Goal: Book appointment/travel/reservation

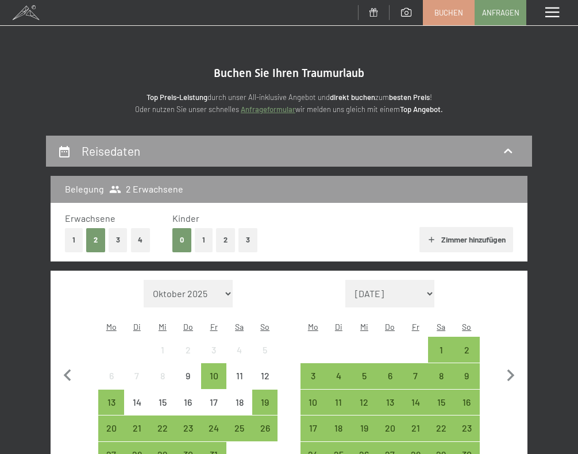
click at [74, 238] on button "1" at bounding box center [74, 240] width 18 height 24
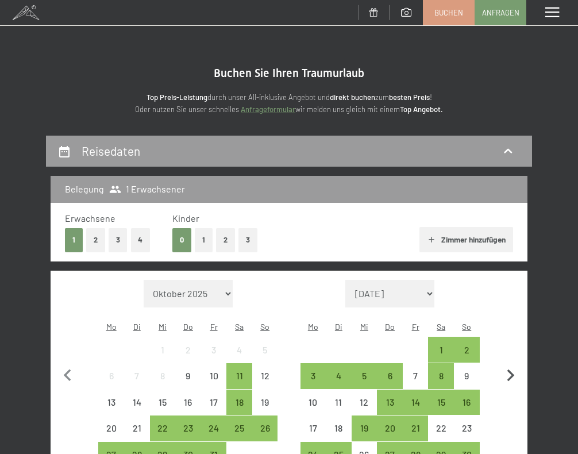
click at [512, 363] on icon "button" at bounding box center [510, 375] width 24 height 24
select select "[DATE]"
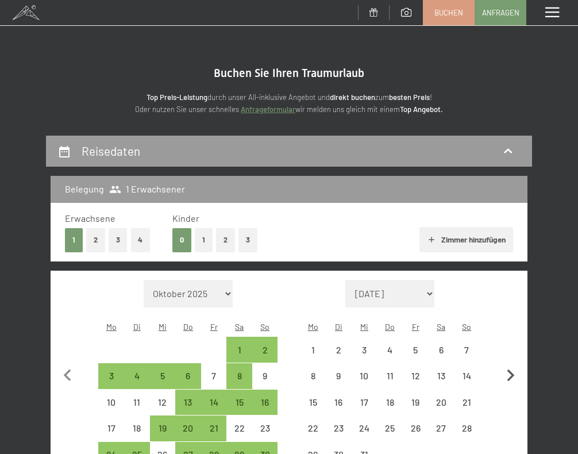
click at [512, 363] on icon "button" at bounding box center [510, 375] width 24 height 24
select select "[DATE]"
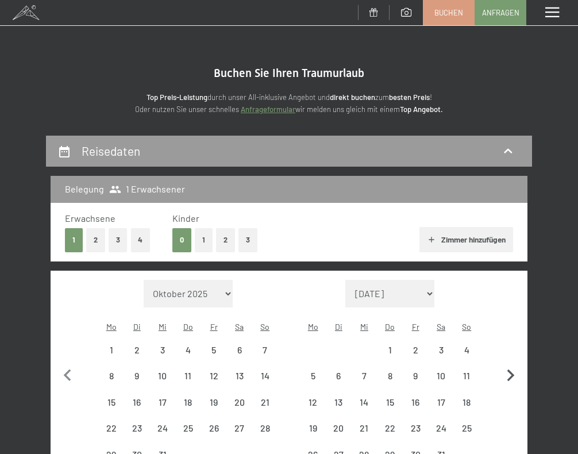
select select "[DATE]"
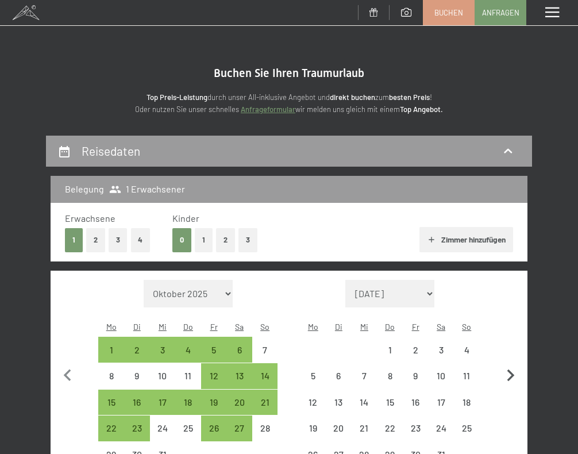
click at [512, 363] on icon "button" at bounding box center [510, 375] width 24 height 24
select select "[DATE]"
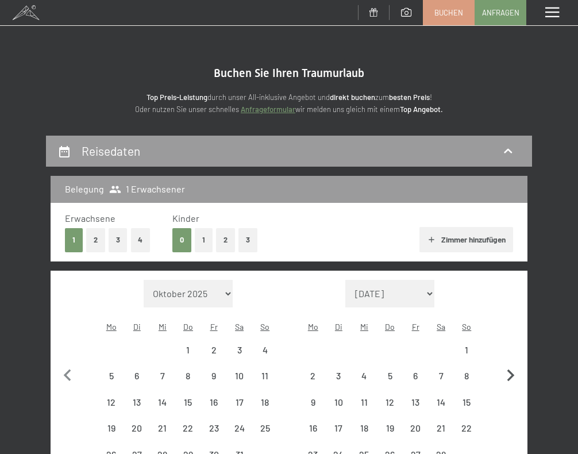
select select "[DATE]"
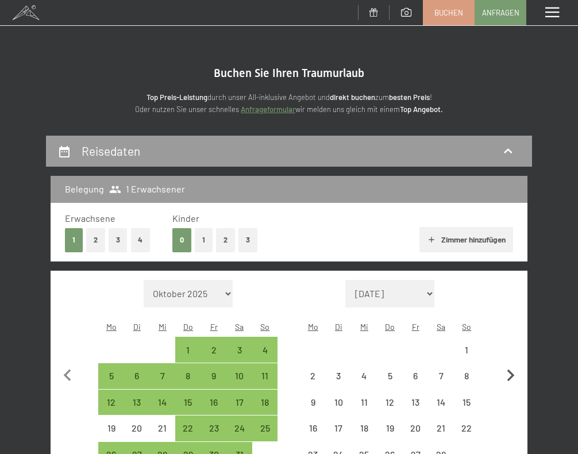
click at [512, 369] on icon "button" at bounding box center [509, 375] width 7 height 12
select select "[DATE]"
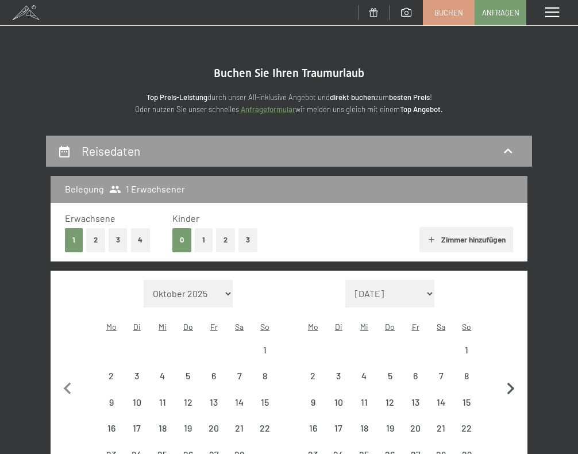
select select "[DATE]"
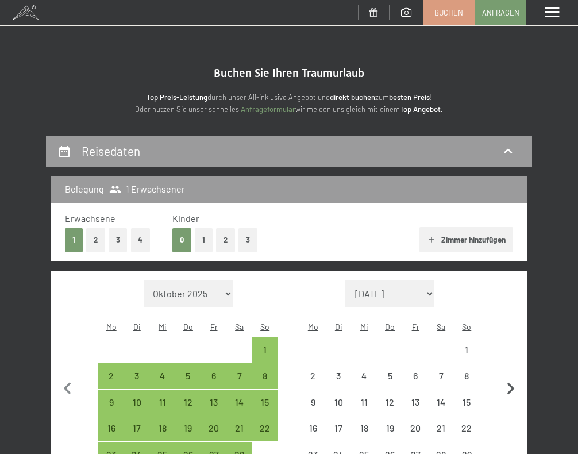
select select "[DATE]"
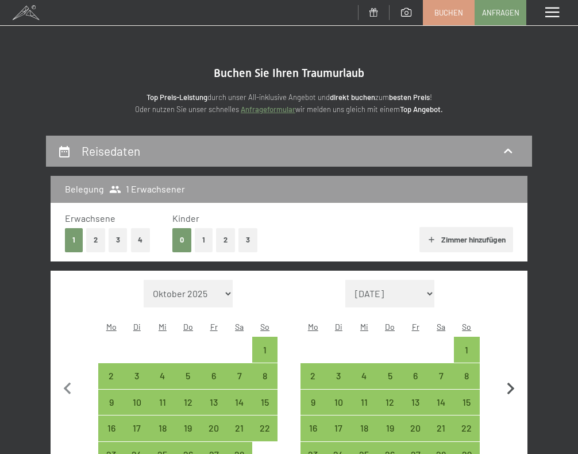
click at [510, 378] on icon "button" at bounding box center [510, 389] width 24 height 24
select select "[DATE]"
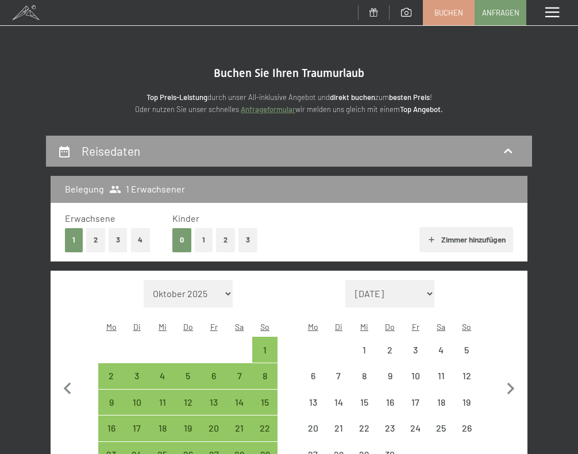
select select "[DATE]"
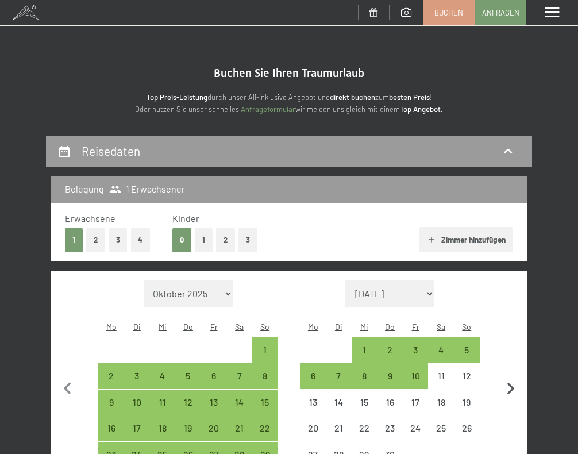
click at [510, 382] on icon "button" at bounding box center [509, 388] width 7 height 12
select select "[DATE]"
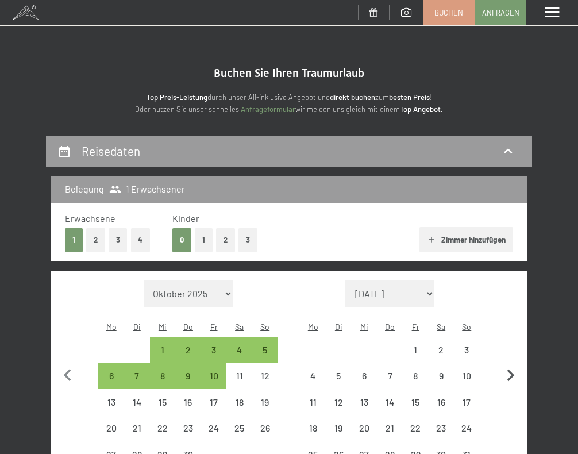
select select "[DATE]"
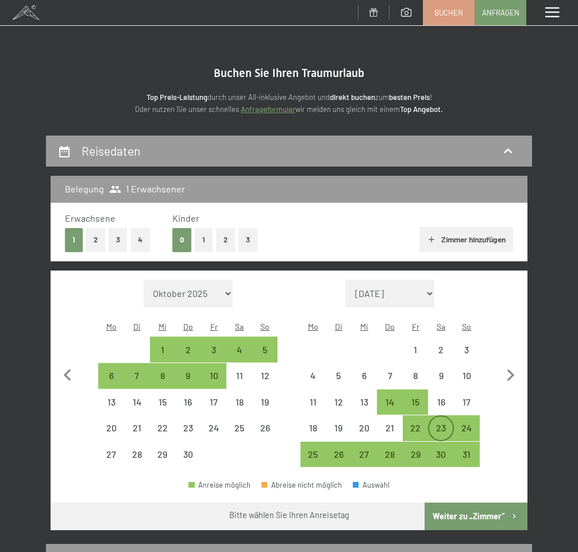
click at [436, 423] on div "23" at bounding box center [441, 435] width 24 height 24
select select "[DATE]"
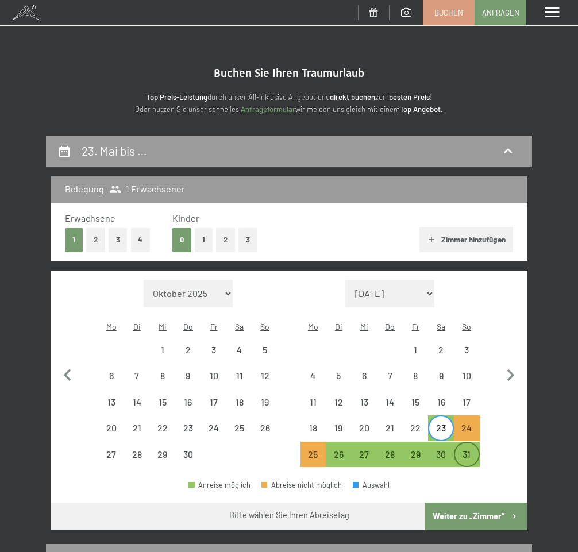
click at [466, 450] on div "31" at bounding box center [467, 462] width 24 height 24
select select "[DATE]"
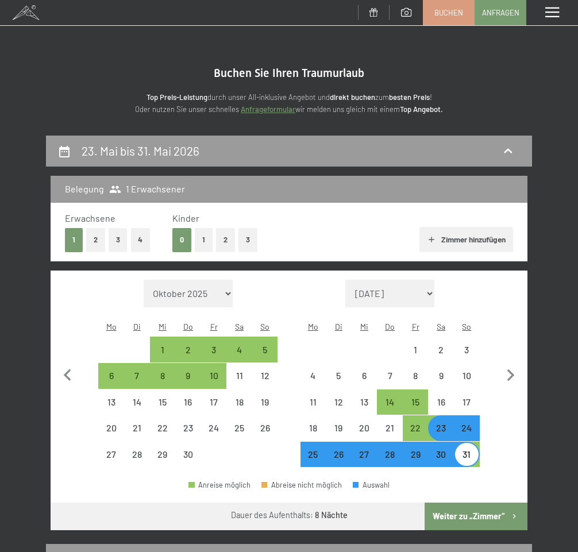
click at [96, 237] on button "2" at bounding box center [95, 240] width 19 height 24
select select "[DATE]"
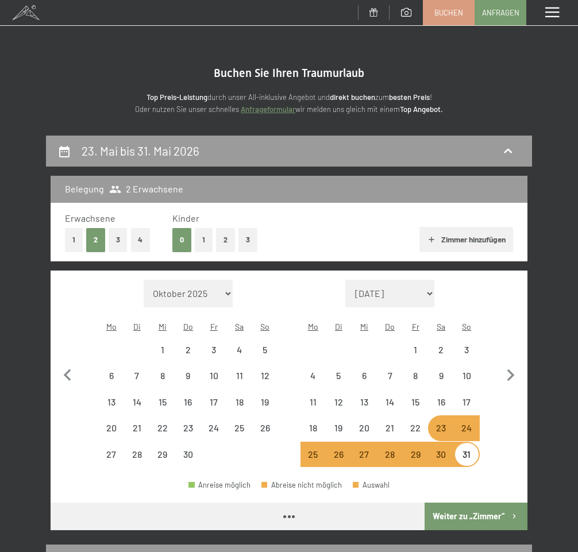
select select "[DATE]"
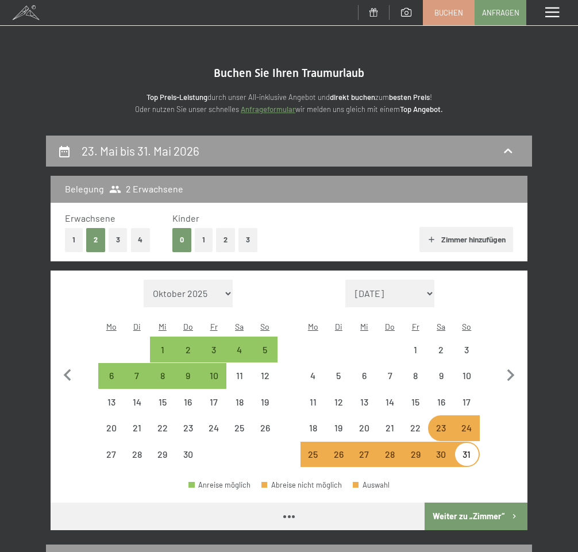
select select "[DATE]"
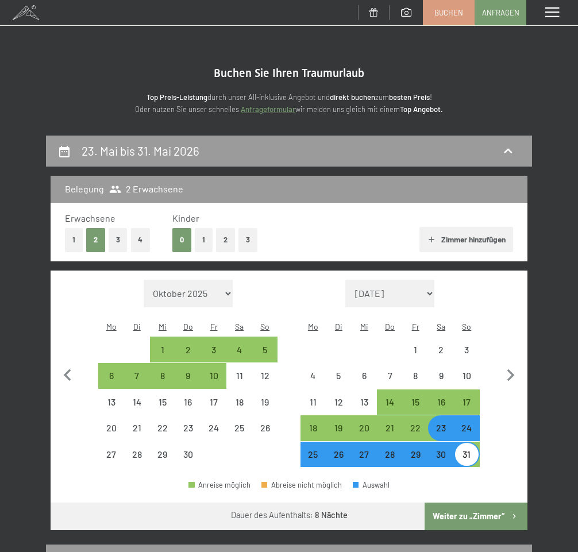
click at [76, 239] on button "1" at bounding box center [74, 240] width 18 height 24
select select "[DATE]"
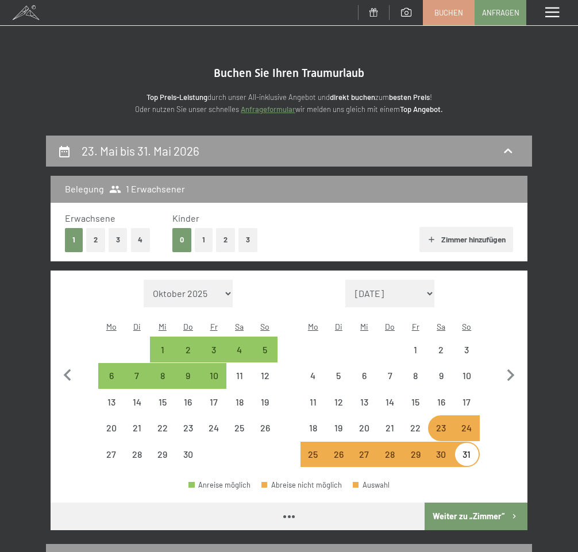
select select "[DATE]"
